Goal: Task Accomplishment & Management: Complete application form

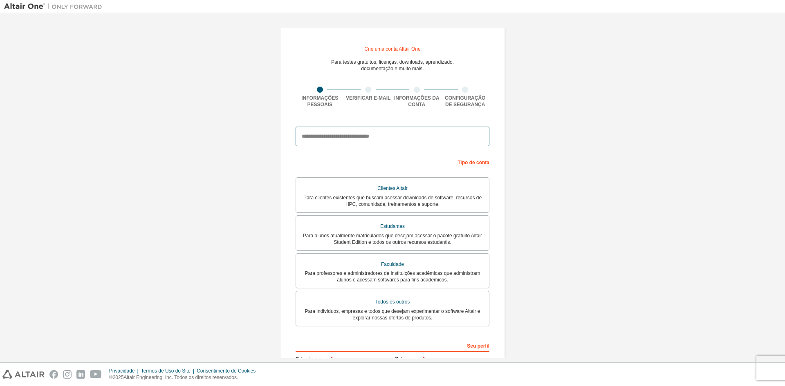
click at [374, 132] on input "email" at bounding box center [393, 137] width 194 height 20
type input "**********"
click at [424, 133] on input "**********" at bounding box center [393, 137] width 194 height 20
click at [570, 139] on div "**********" at bounding box center [392, 238] width 777 height 443
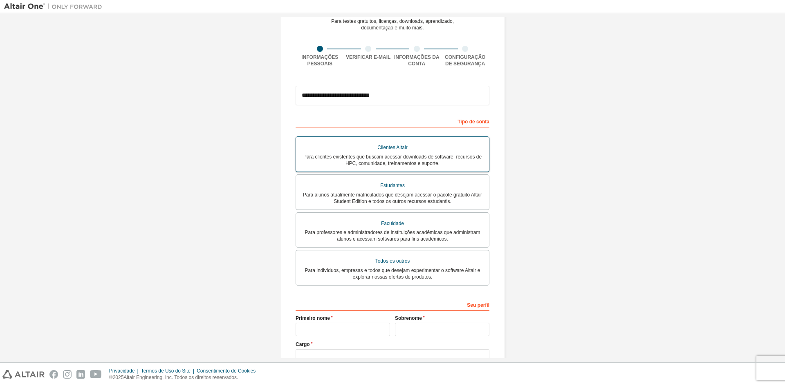
scroll to position [100, 0]
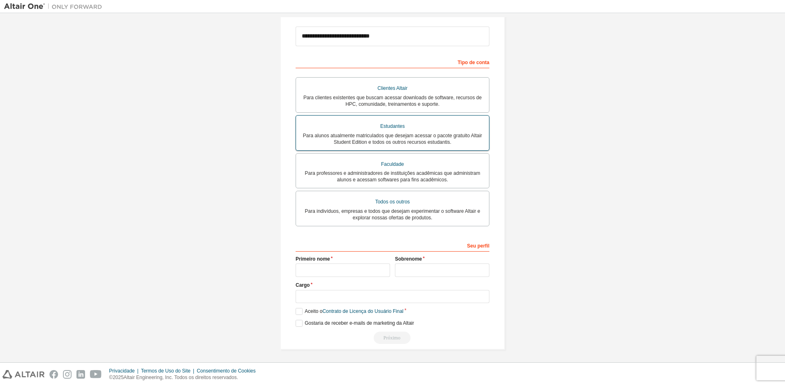
click at [412, 137] on font "Para alunos atualmente matriculados que desejam acessar o pacote gratuito Altai…" at bounding box center [392, 139] width 179 height 12
click at [366, 266] on input "text" at bounding box center [343, 270] width 94 height 13
type input "*"
type input "**********"
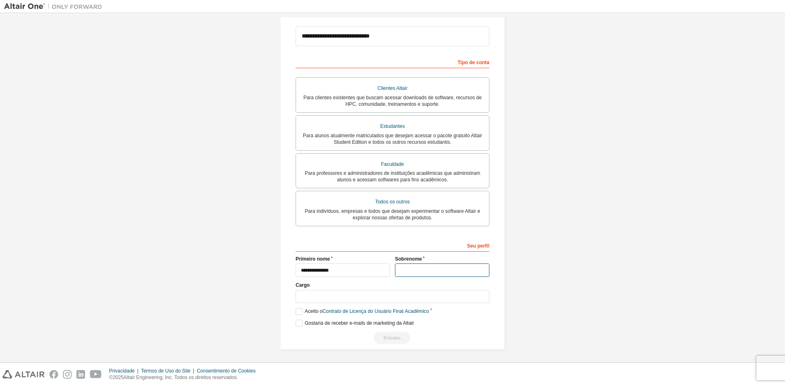
click at [408, 271] on input "text" at bounding box center [442, 270] width 94 height 13
type input "******"
click at [407, 292] on input "text" at bounding box center [393, 296] width 194 height 13
type input "*"
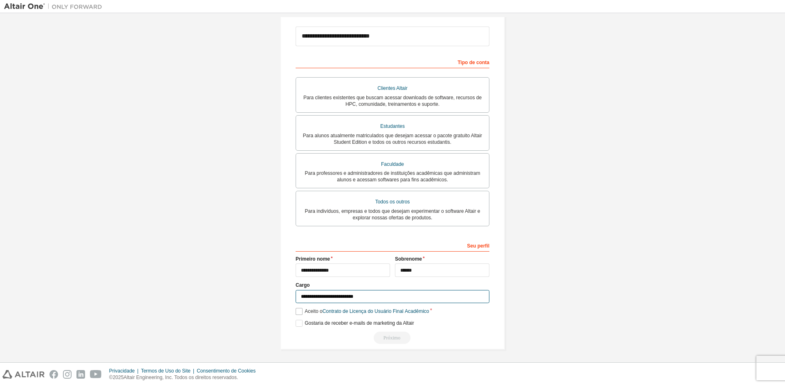
type input "**********"
click at [296, 313] on label "Aceito o Contrato de Licença do Usuário Final Acadêmico" at bounding box center [362, 311] width 133 height 7
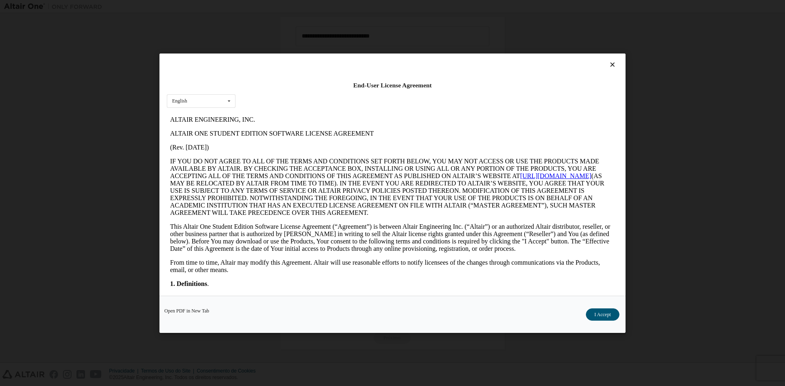
scroll to position [0, 0]
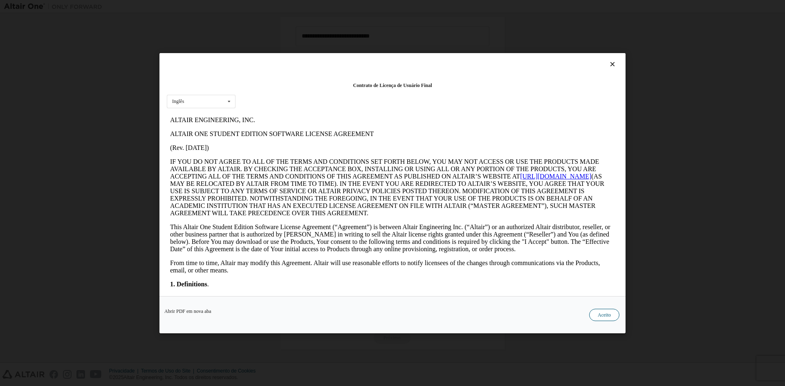
click at [601, 313] on font "Aceito" at bounding box center [604, 315] width 13 height 6
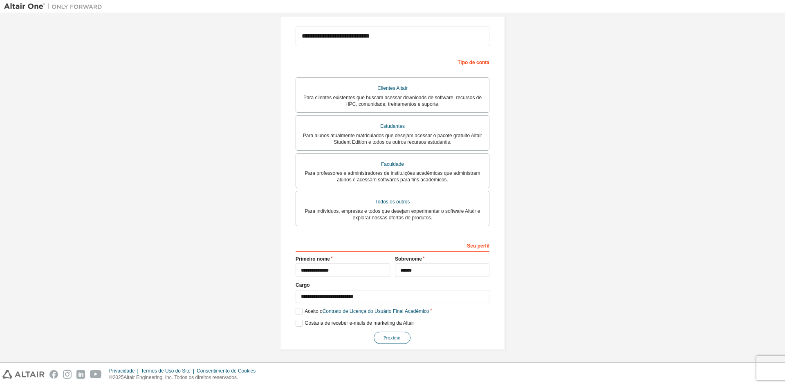
click at [384, 335] on font "Próximo" at bounding box center [392, 338] width 17 height 6
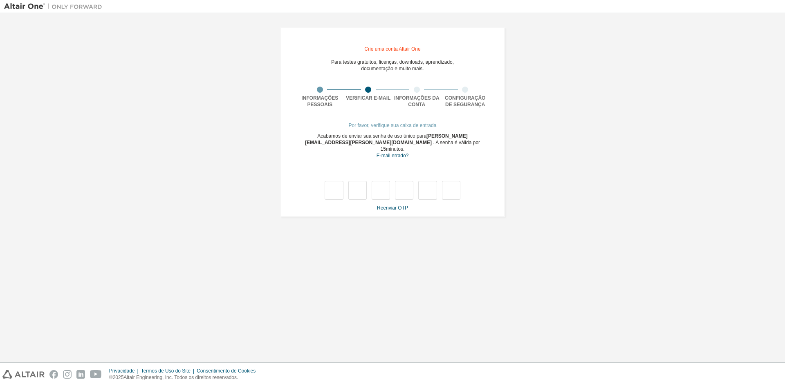
type input "*"
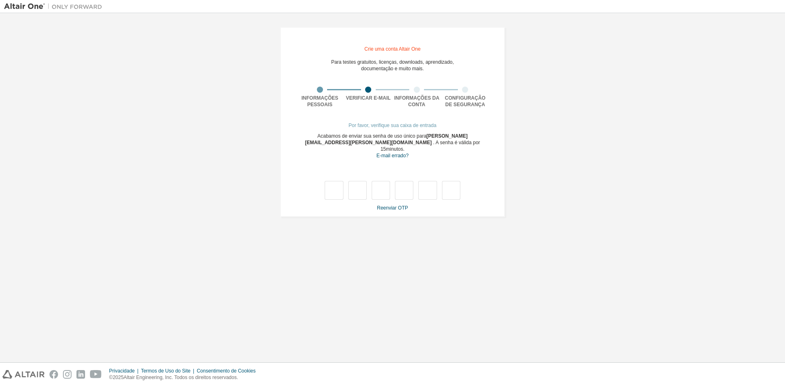
type input "*"
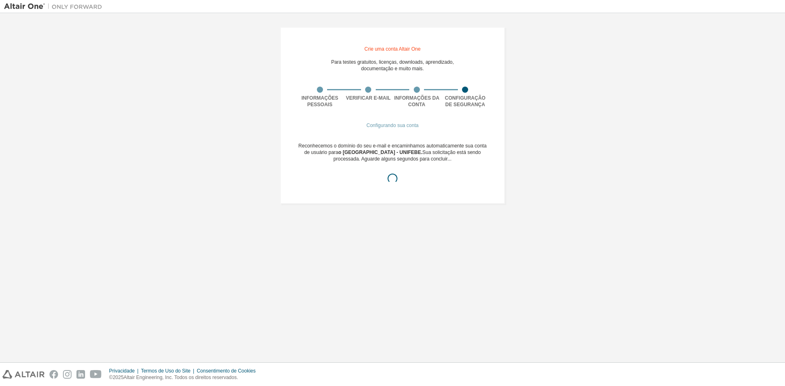
drag, startPoint x: 447, startPoint y: 201, endPoint x: 444, endPoint y: 214, distance: 13.1
click at [447, 202] on div "Crie uma conta Altair One Para testes gratuitos, licenças, downloads, aprendiza…" at bounding box center [392, 115] width 225 height 177
click at [511, 209] on div "Crie uma conta Altair One Para testes gratuitos, licenças, downloads, aprendiza…" at bounding box center [392, 115] width 244 height 197
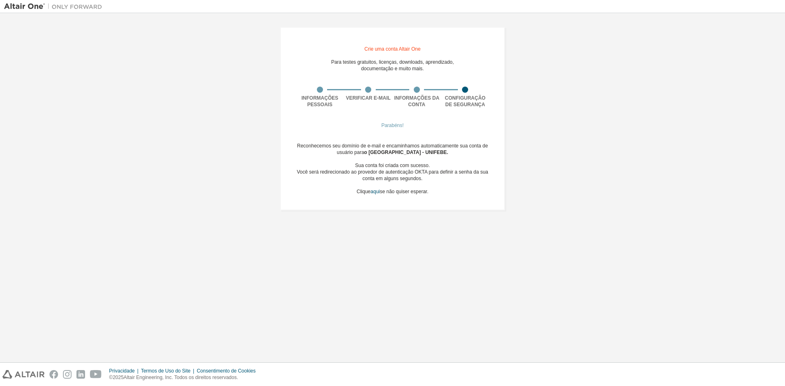
click at [498, 146] on div "Crie uma conta Altair One Para testes gratuitos, licenças, downloads, aprendiza…" at bounding box center [392, 119] width 225 height 184
click at [399, 128] on font "Parabéns!" at bounding box center [392, 126] width 22 height 6
click at [510, 154] on div "Crie uma conta Altair One Para testes gratuitos, licenças, downloads, aprendiza…" at bounding box center [392, 118] width 244 height 203
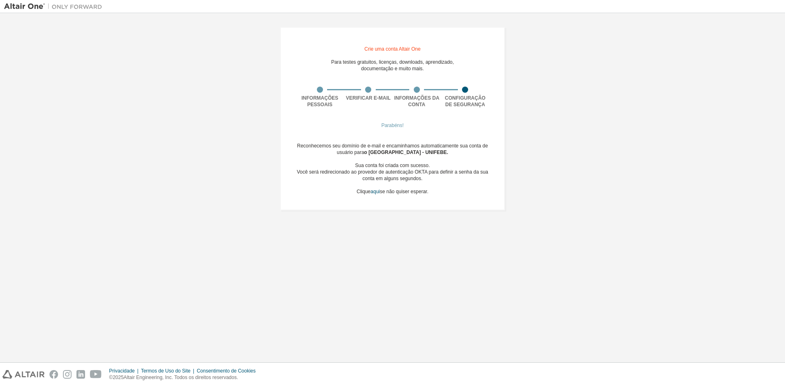
click at [413, 192] on font "se não quiser esperar." at bounding box center [404, 192] width 49 height 6
click at [473, 208] on div "Crie uma conta Altair One Para testes gratuitos, licenças, downloads, aprendiza…" at bounding box center [392, 119] width 225 height 184
click at [433, 193] on div "Reconhecemos seu domínio de e-mail e encaminhamos automaticamente sua conta de …" at bounding box center [393, 169] width 194 height 52
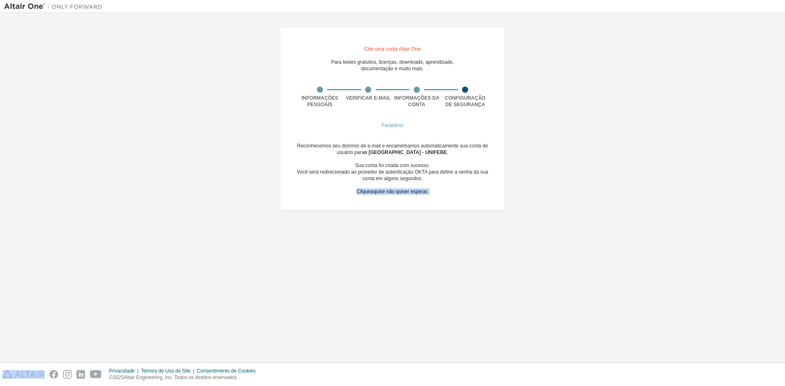
drag, startPoint x: 418, startPoint y: 193, endPoint x: 277, endPoint y: 76, distance: 183.3
click at [277, 76] on div "Crie uma conta Altair One Para testes gratuitos, licenças, downloads, aprendiza…" at bounding box center [392, 118] width 244 height 203
click at [510, 177] on div "Crie uma conta Altair One Para testes gratuitos, licenças, downloads, aprendiza…" at bounding box center [392, 118] width 244 height 203
